Goal: Navigation & Orientation: Find specific page/section

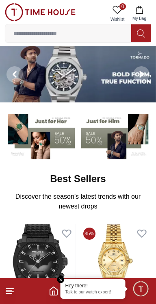
click at [13, 290] on icon at bounding box center [10, 291] width 10 height 10
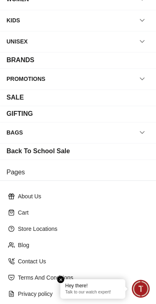
scroll to position [112, 0]
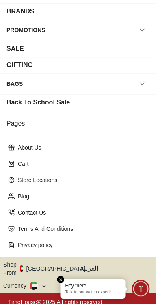
click at [48, 263] on button "Shop From UAE" at bounding box center [47, 269] width 88 height 16
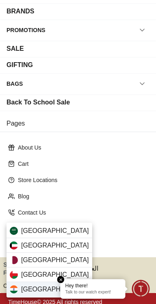
click at [35, 291] on div "India" at bounding box center [50, 289] width 86 height 15
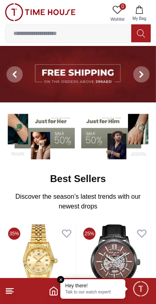
click at [7, 293] on line at bounding box center [9, 293] width 6 height 0
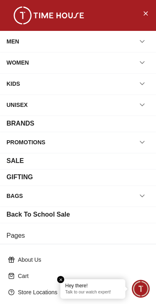
click at [143, 145] on icon "button" at bounding box center [142, 142] width 8 height 8
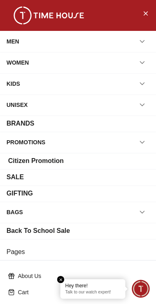
click at [143, 148] on button "button" at bounding box center [142, 142] width 15 height 15
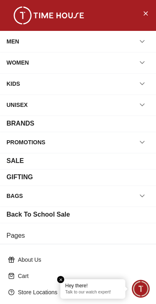
click at [11, 125] on div "BRANDS" at bounding box center [21, 124] width 28 height 10
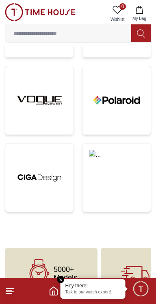
scroll to position [921, 0]
